Goal: Navigation & Orientation: Find specific page/section

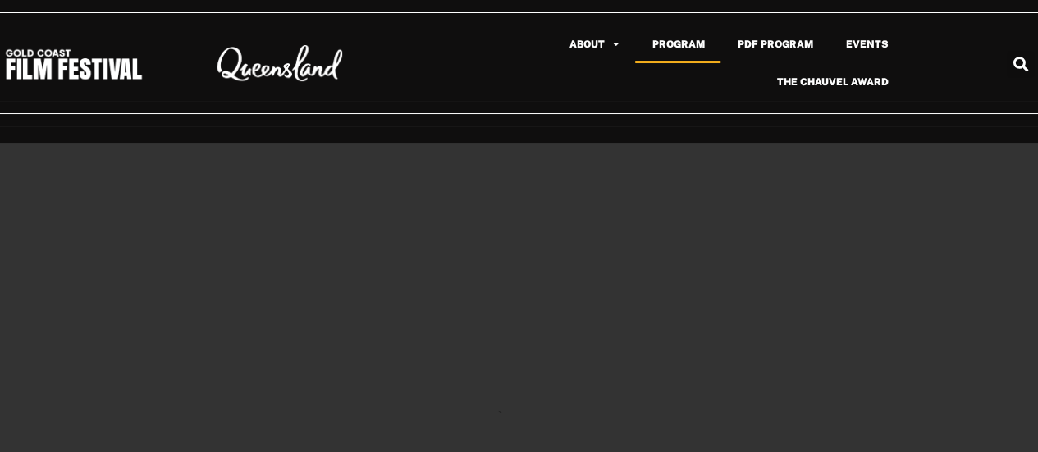
click at [695, 44] on link "Program" at bounding box center [677, 44] width 85 height 38
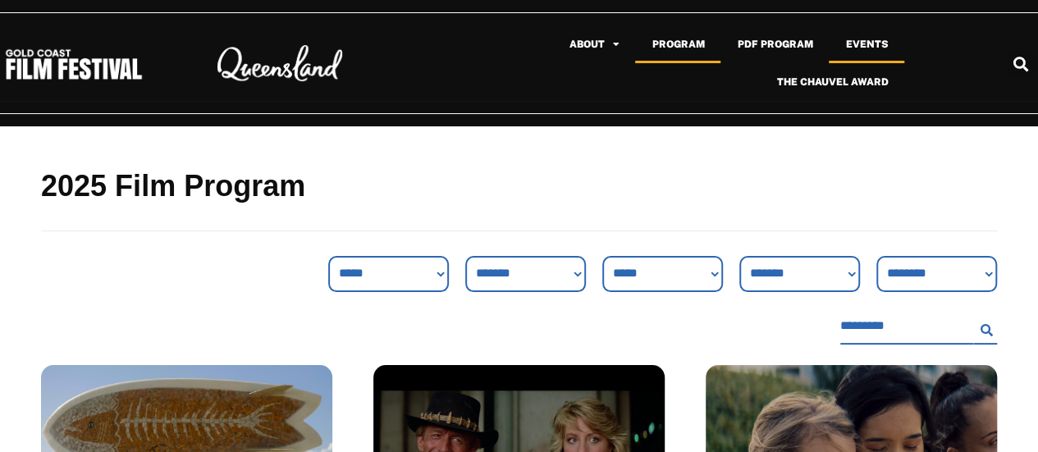
click at [877, 43] on link "Events" at bounding box center [867, 44] width 76 height 38
